Goal: Find specific page/section: Find specific page/section

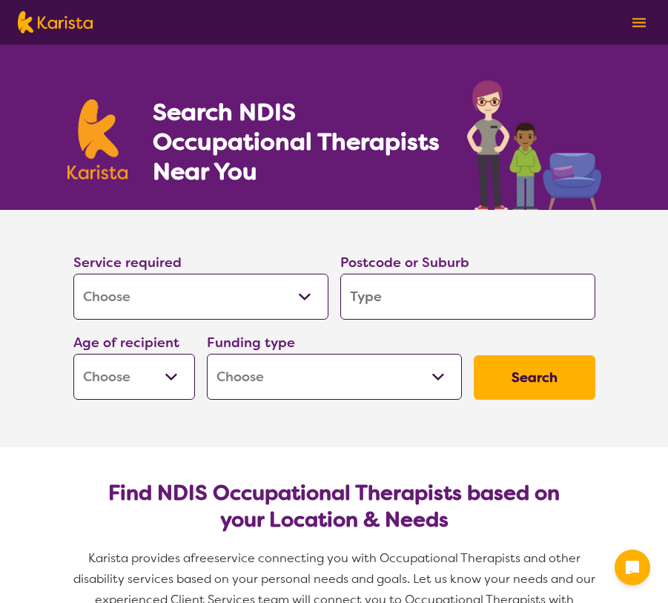
select select "[MEDICAL_DATA]"
click at [378, 304] on input "search" at bounding box center [467, 296] width 255 height 46
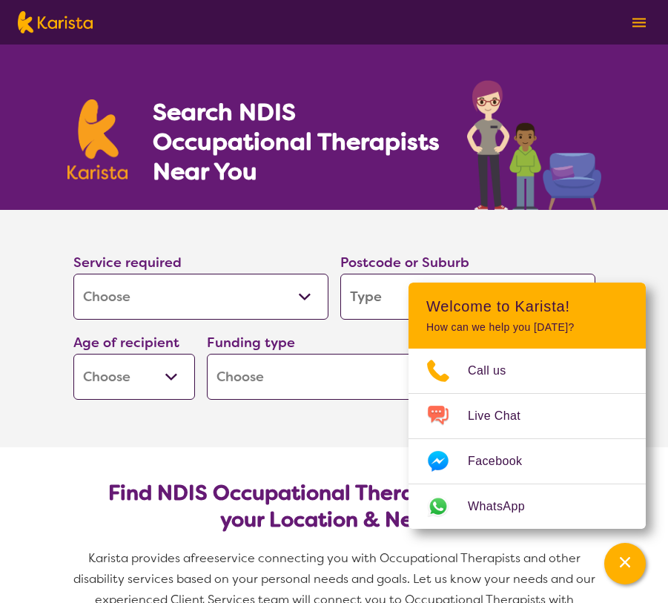
type input "2"
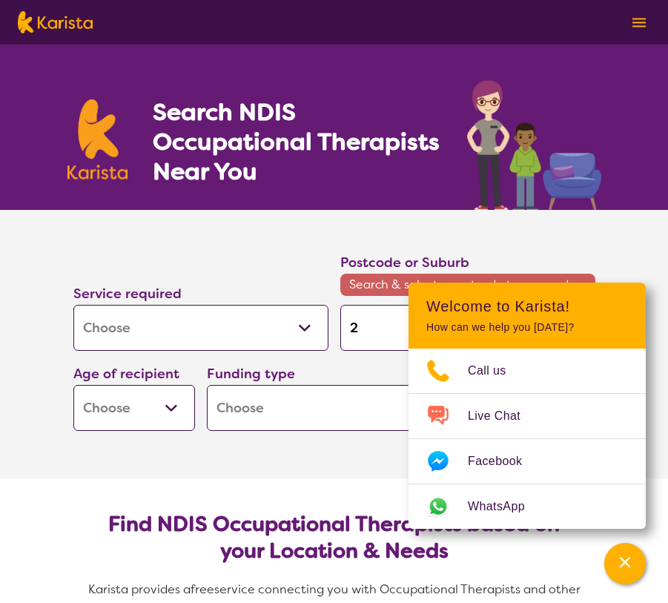
type input "21"
type input "214"
type input "2148"
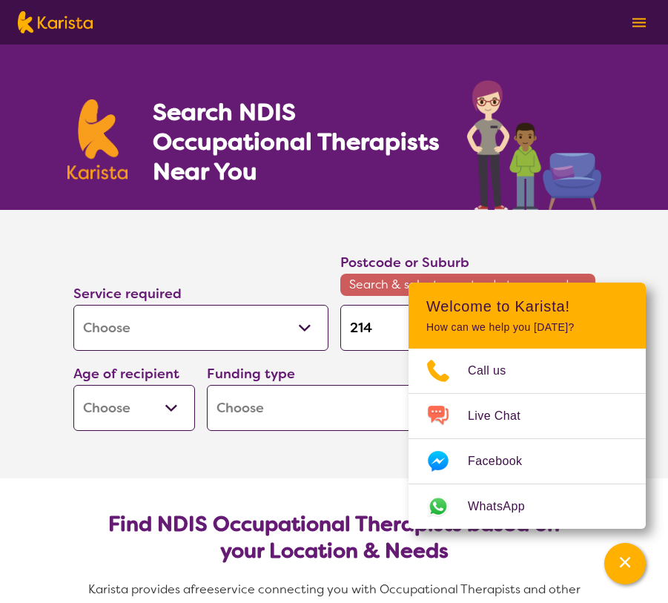
type input "2148"
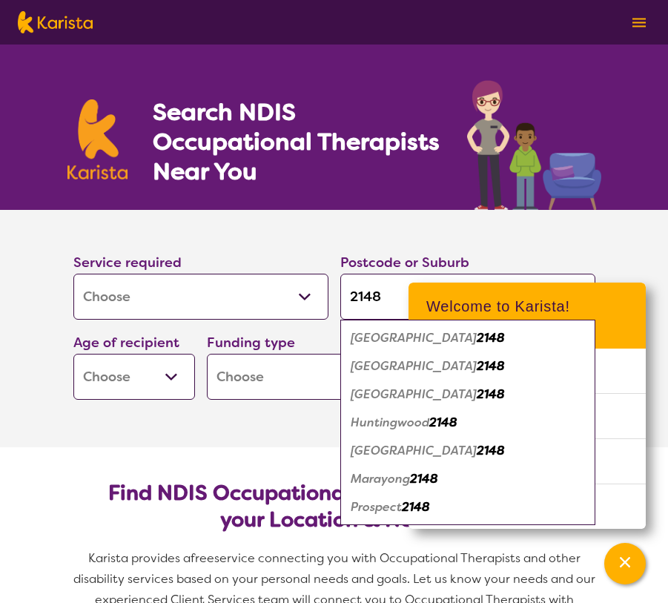
type input "2148"
click at [388, 368] on em "[GEOGRAPHIC_DATA]" at bounding box center [414, 366] width 126 height 16
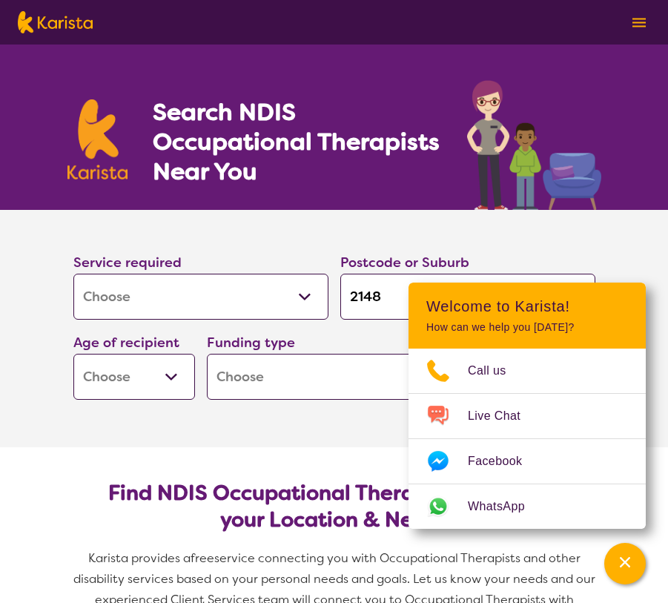
click at [157, 375] on select "Early Childhood - 0 to 9 Child - 10 to 11 Adolescent - 12 to 17 Adult - 18 to 6…" at bounding box center [134, 377] width 122 height 46
select select "AS"
click at [73, 354] on select "Early Childhood - 0 to 9 Child - 10 to 11 Adolescent - 12 to 17 Adult - 18 to 6…" at bounding box center [134, 377] width 122 height 46
select select "AS"
click at [266, 445] on section "Service required Allied Health Assistant Assessment ([MEDICAL_DATA] or [MEDICAL…" at bounding box center [334, 328] width 593 height 237
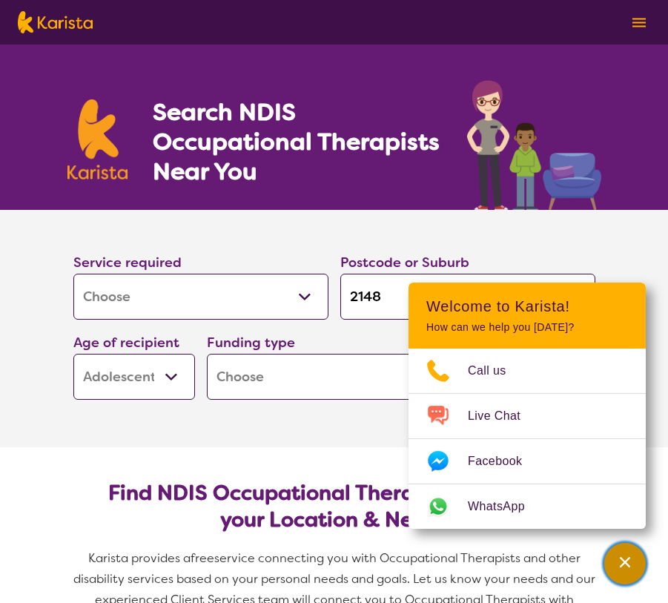
click at [617, 561] on icon "Channel Menu" at bounding box center [624, 561] width 15 height 15
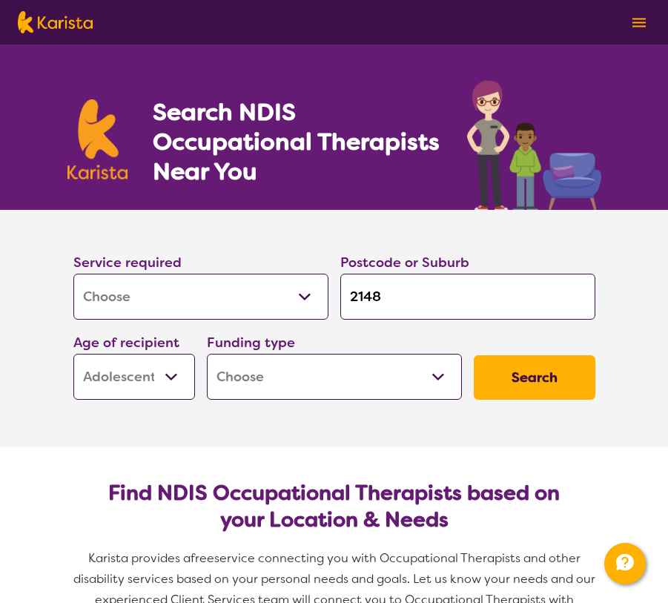
click at [340, 369] on select "Home Care Package (HCP) National Disability Insurance Scheme (NDIS) I don't know" at bounding box center [334, 377] width 255 height 46
select select "NDIS"
click at [207, 354] on select "Home Care Package (HCP) National Disability Insurance Scheme (NDIS) I don't know" at bounding box center [334, 377] width 255 height 46
select select "NDIS"
click at [531, 378] on button "Search" at bounding box center [535, 377] width 122 height 44
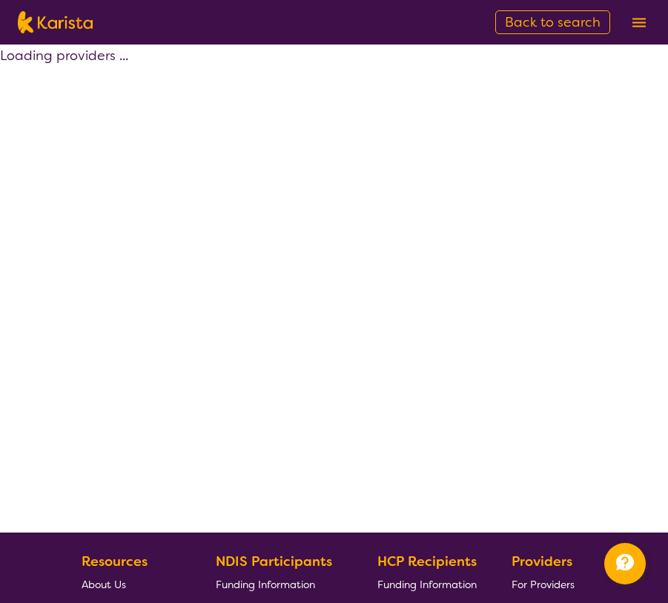
select select "by_score"
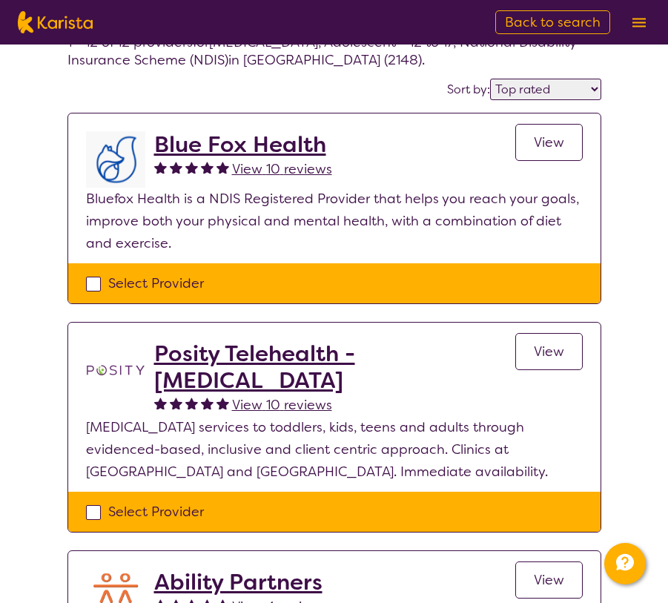
scroll to position [98, 0]
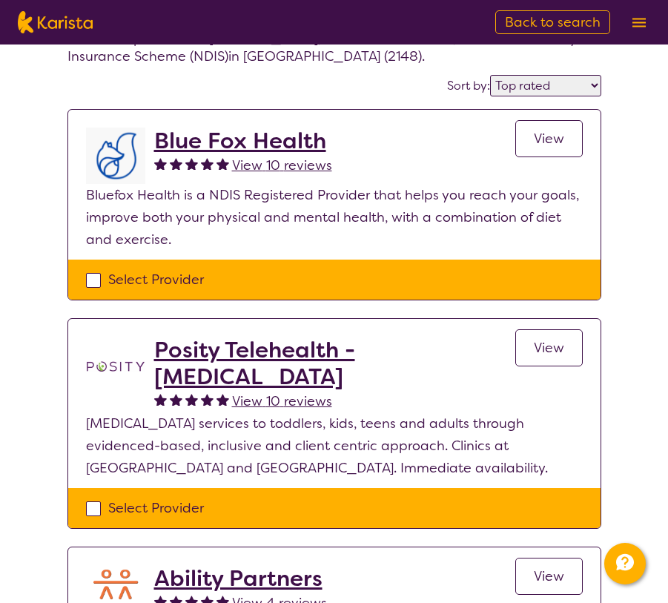
click at [549, 354] on span "View" at bounding box center [549, 348] width 30 height 18
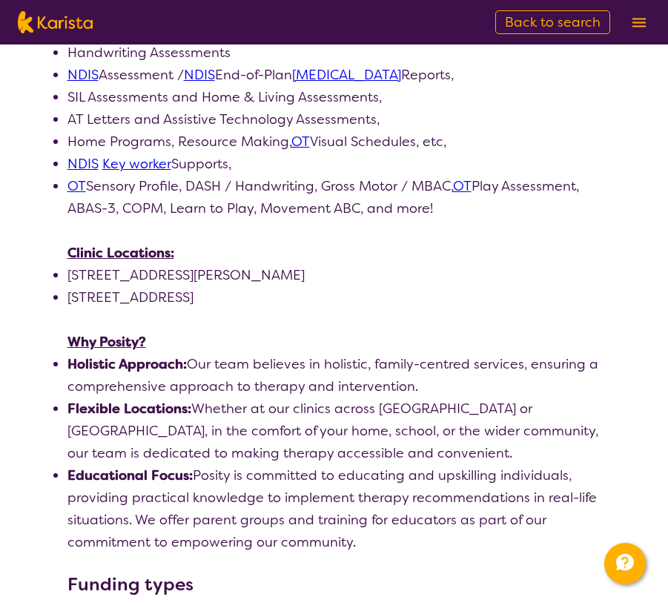
scroll to position [935, 0]
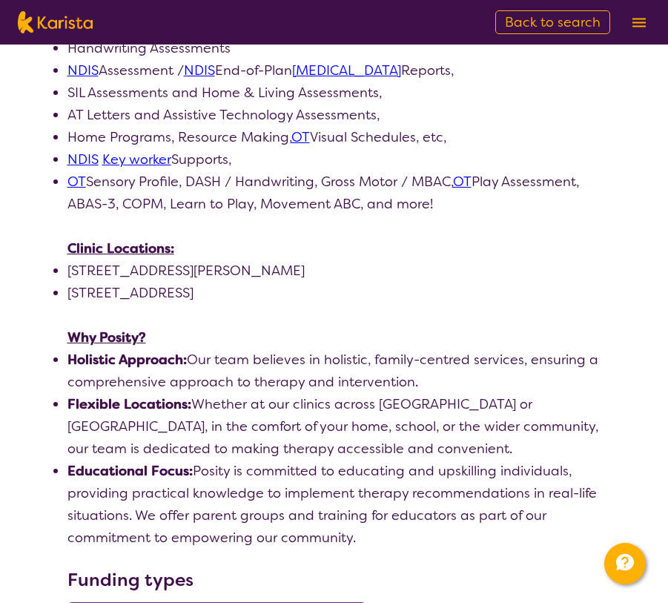
select select "by_score"
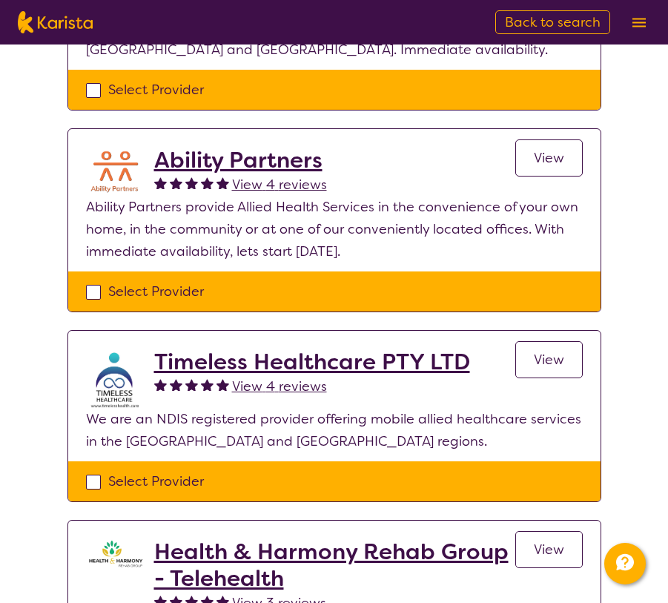
scroll to position [518, 0]
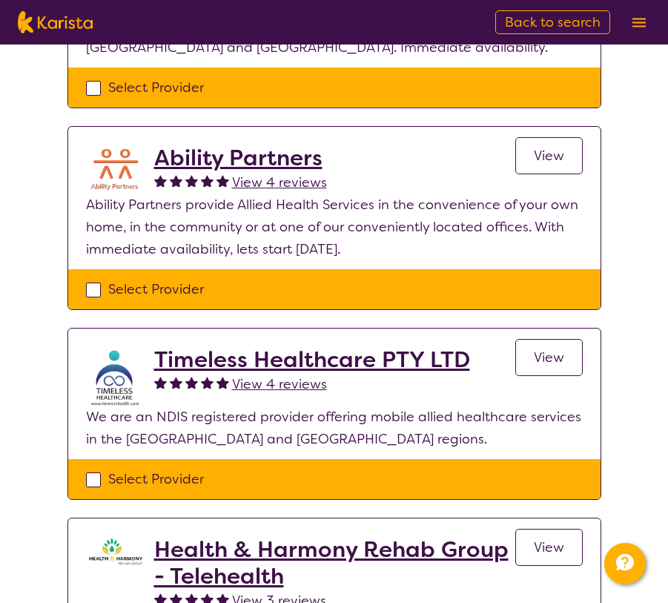
click at [271, 159] on h2 "Ability Partners" at bounding box center [240, 158] width 173 height 27
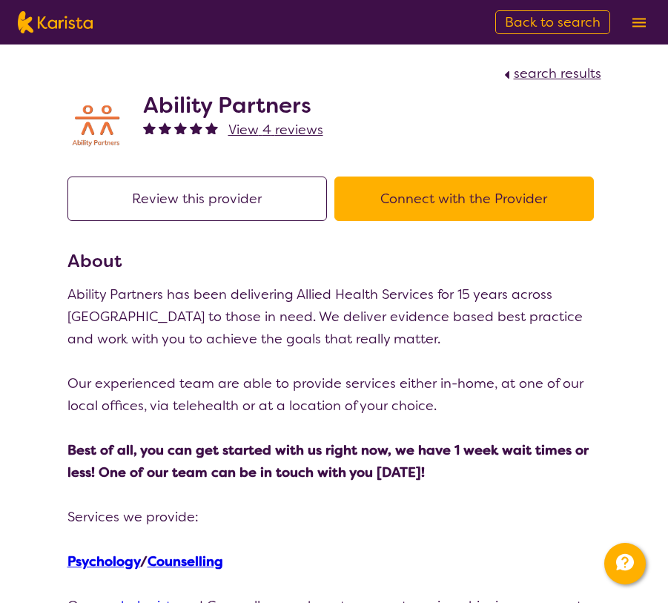
click at [435, 198] on button "Connect with the Provider" at bounding box center [463, 198] width 259 height 44
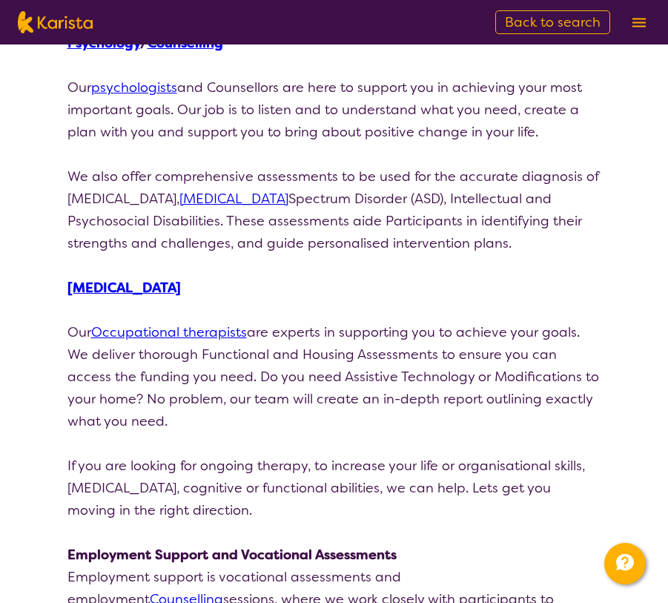
select select "by_score"
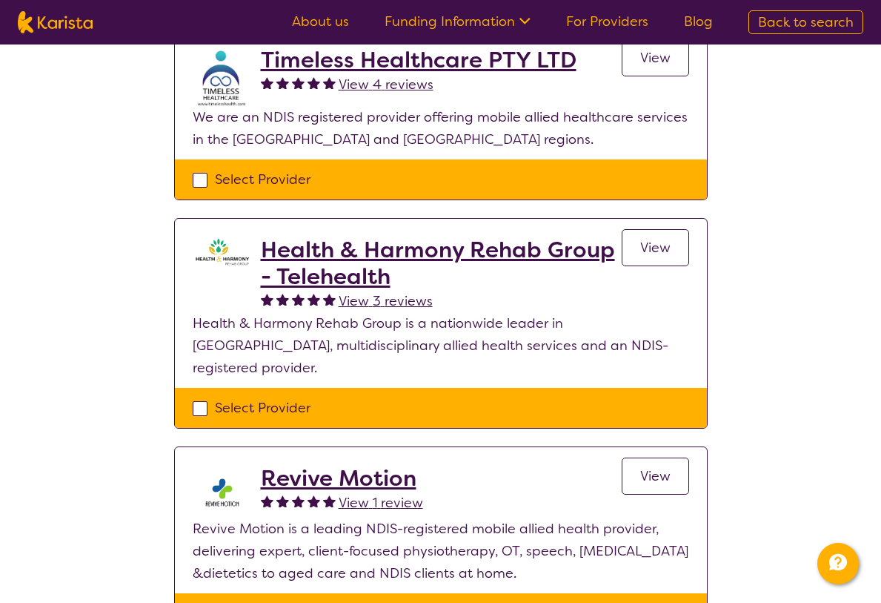
scroll to position [819, 0]
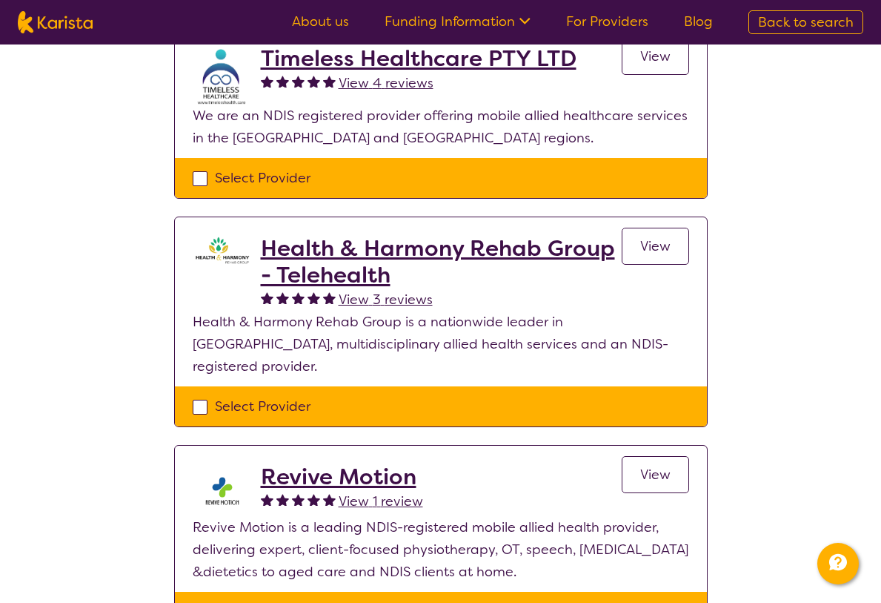
click at [500, 252] on h2 "Health & Harmony Rehab Group - Telehealth" at bounding box center [441, 261] width 361 height 53
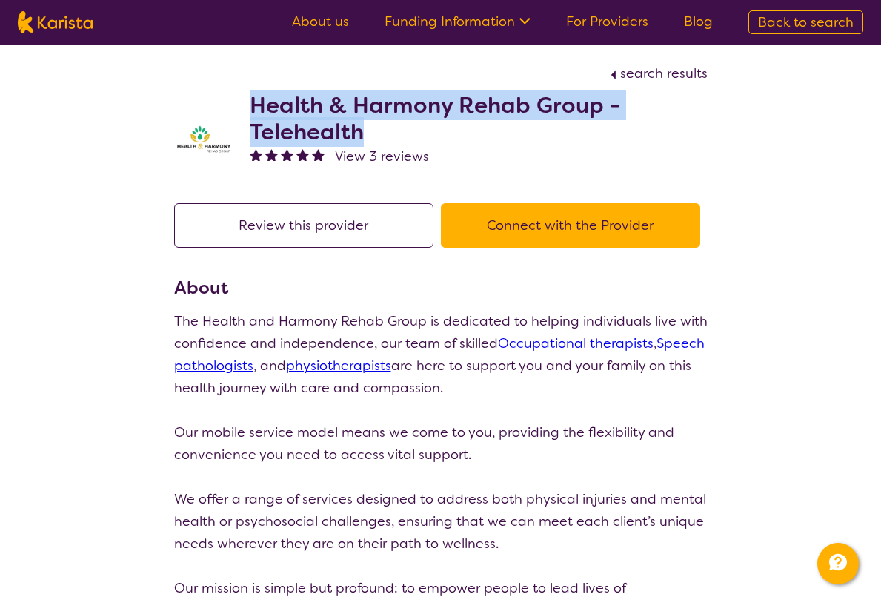
drag, startPoint x: 369, startPoint y: 132, endPoint x: 248, endPoint y: 102, distance: 125.1
click at [248, 102] on div "Health & Harmony Rehab Group - Telehealth View 3 reviews" at bounding box center [441, 134] width 534 height 101
copy h2 "Health & Harmony Rehab Group - Telehealth"
